Goal: Task Accomplishment & Management: Manage account settings

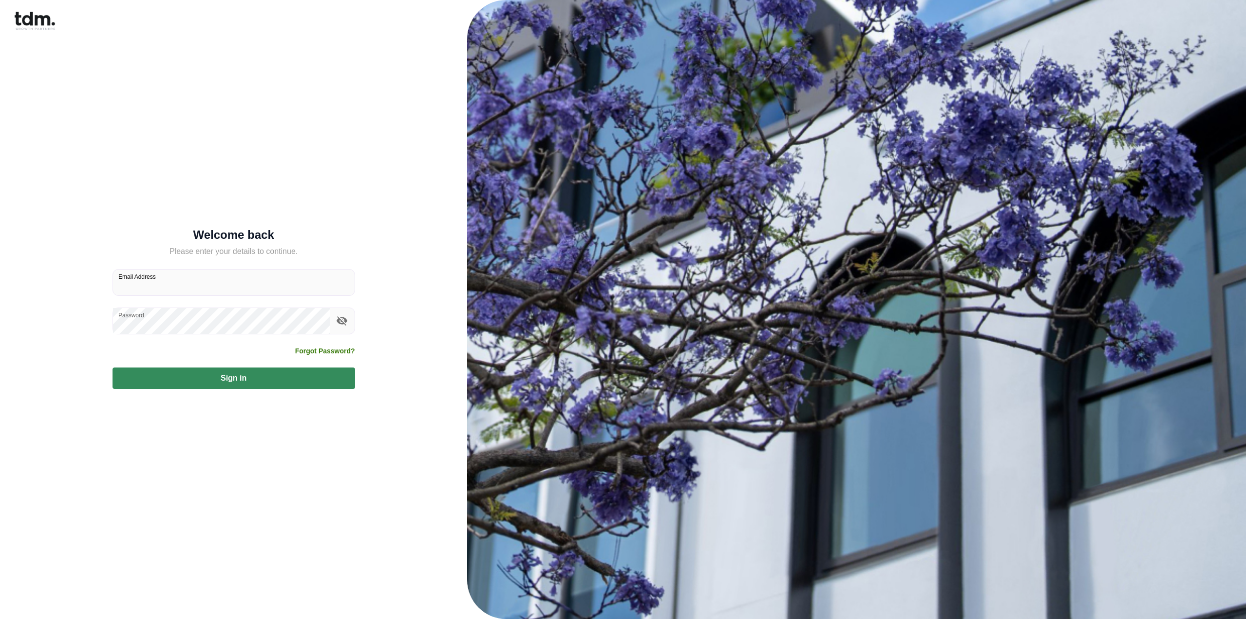
type input "**********"
click at [167, 375] on button "Sign in" at bounding box center [234, 377] width 243 height 21
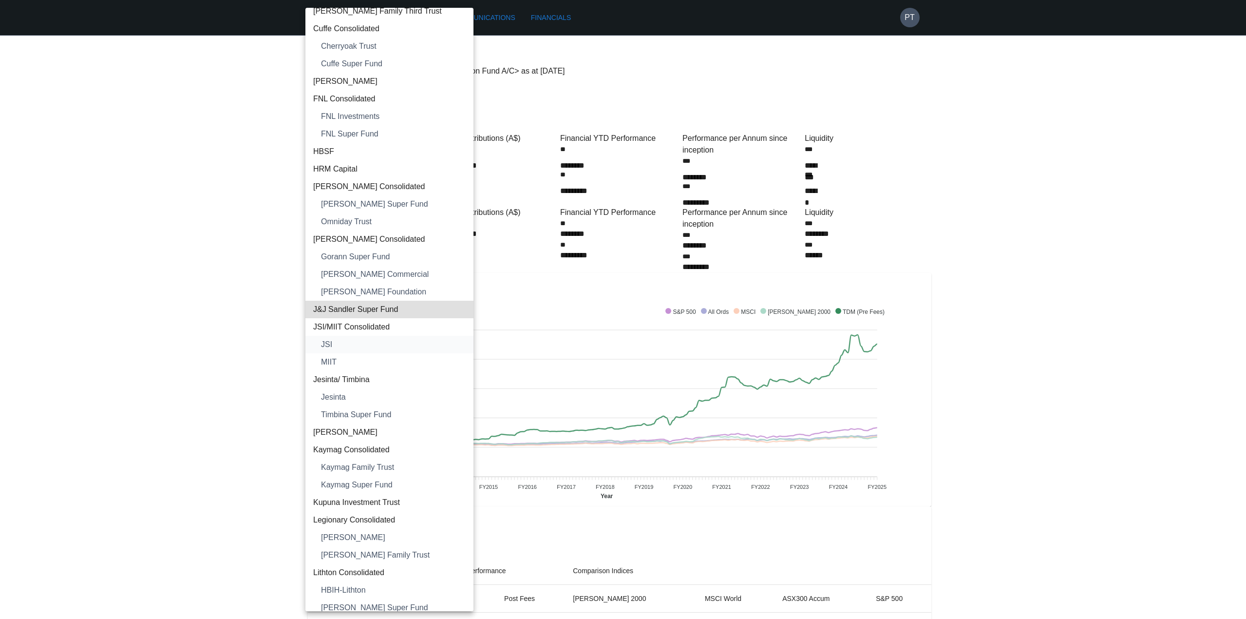
click at [355, 337] on li "JSI" at bounding box center [389, 345] width 168 height 18
type input "**********"
